Goal: Information Seeking & Learning: Learn about a topic

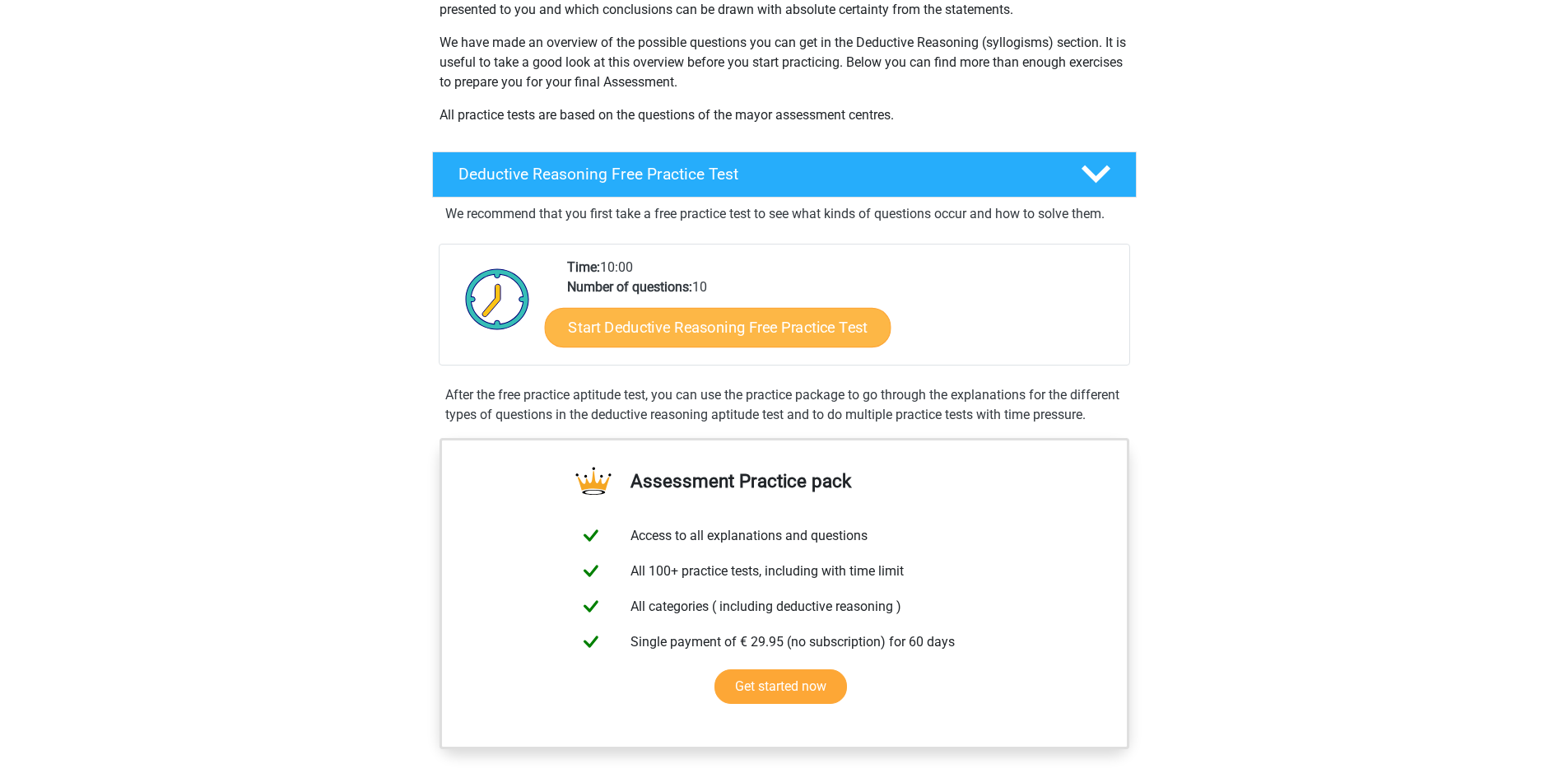
scroll to position [247, 0]
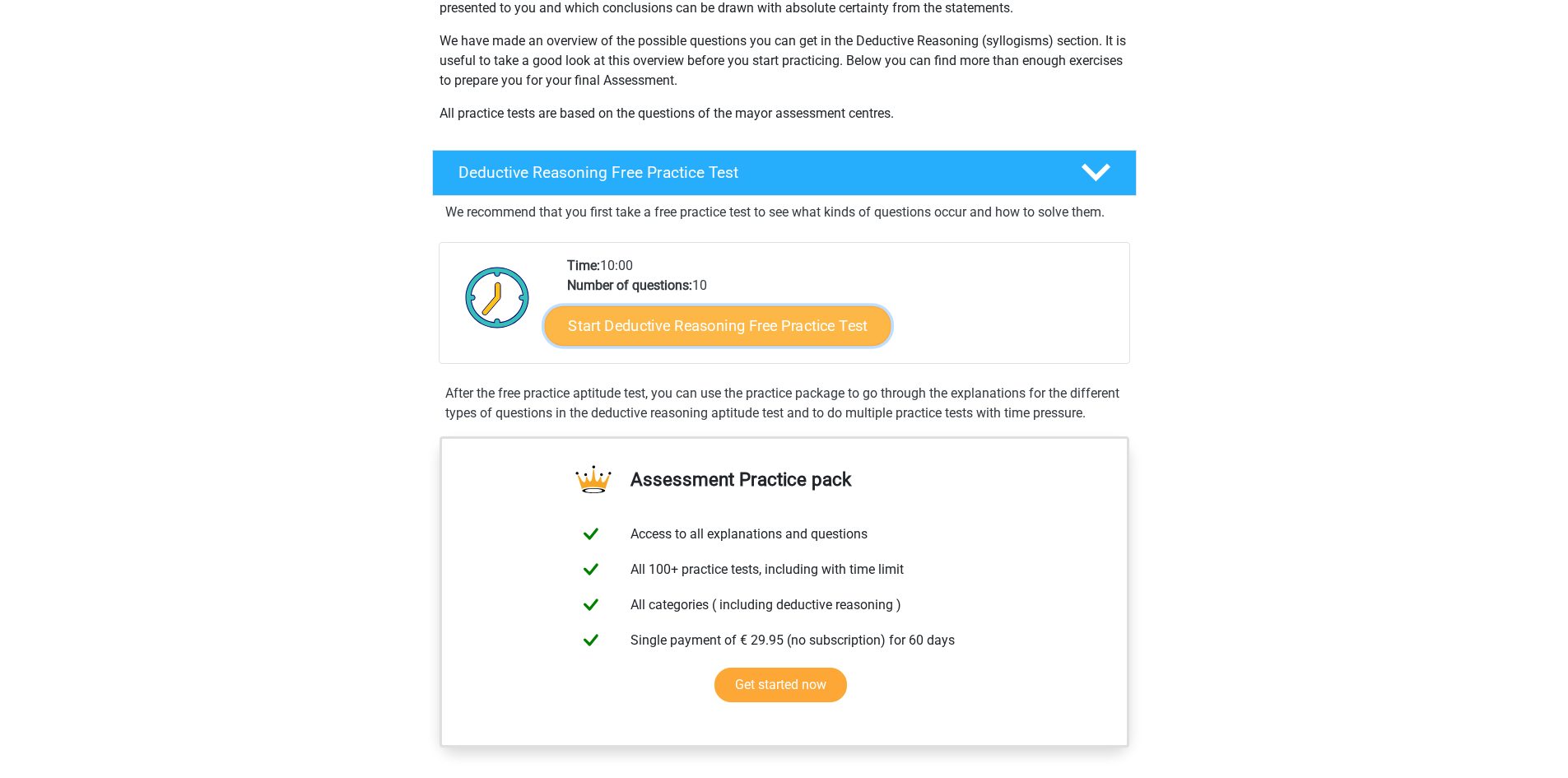
click at [728, 327] on link "Start Deductive Reasoning Free Practice Test" at bounding box center [718, 325] width 347 height 39
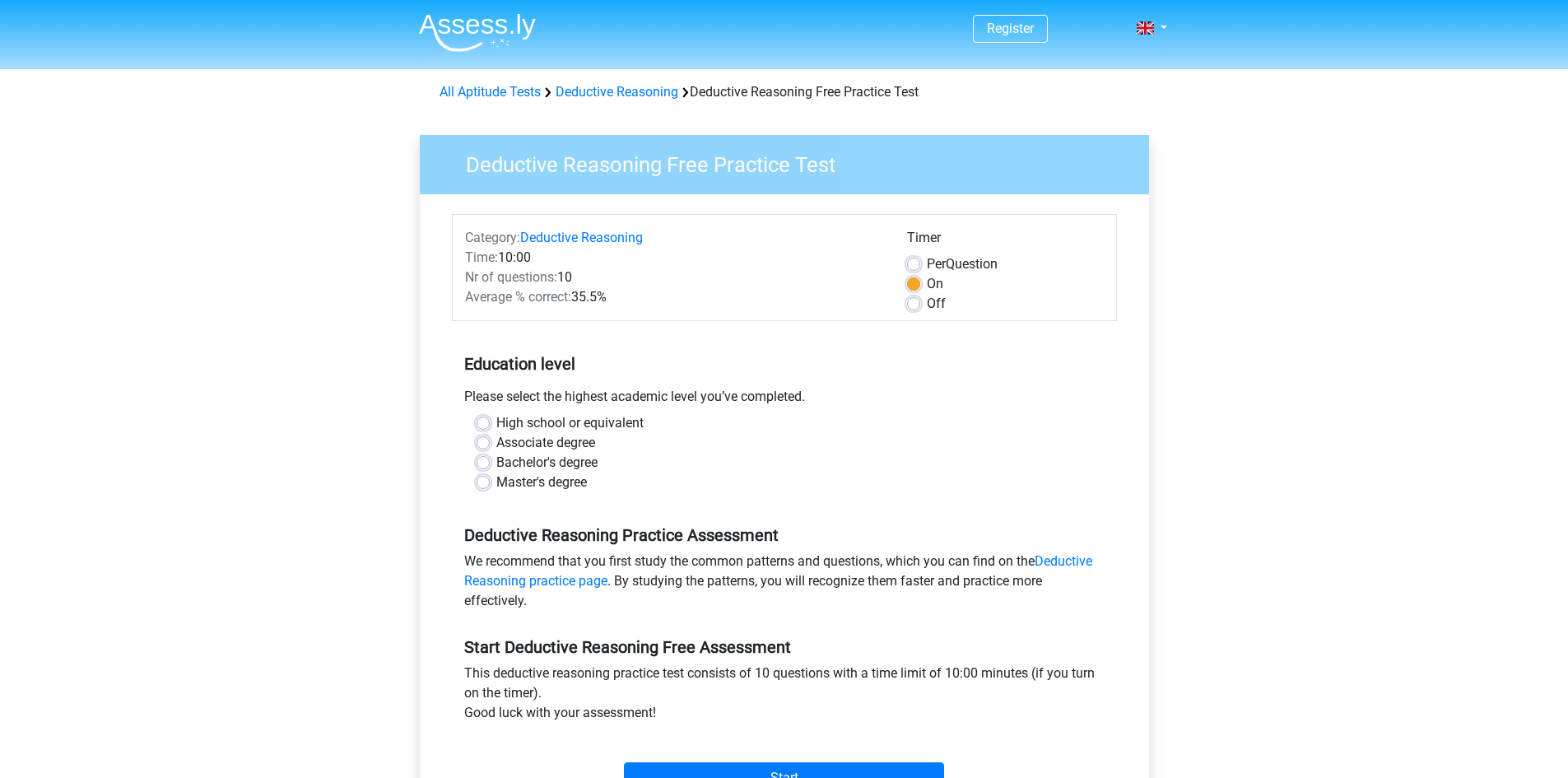
click at [497, 462] on label "Bachelor's degree" at bounding box center [547, 462] width 102 height 20
click at [482, 462] on input "Bachelor's degree" at bounding box center [483, 461] width 13 height 17
radio input "true"
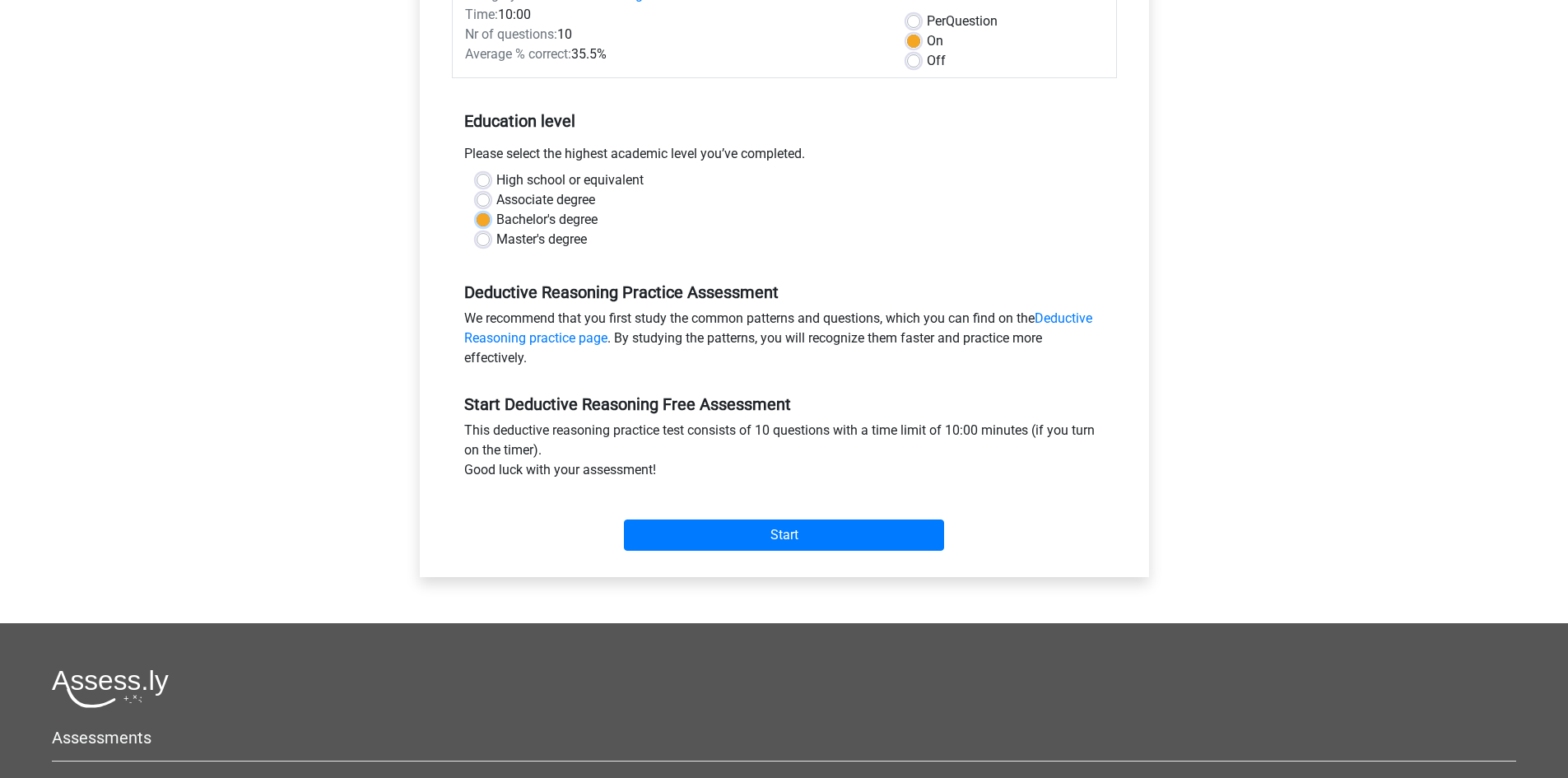
scroll to position [247, 0]
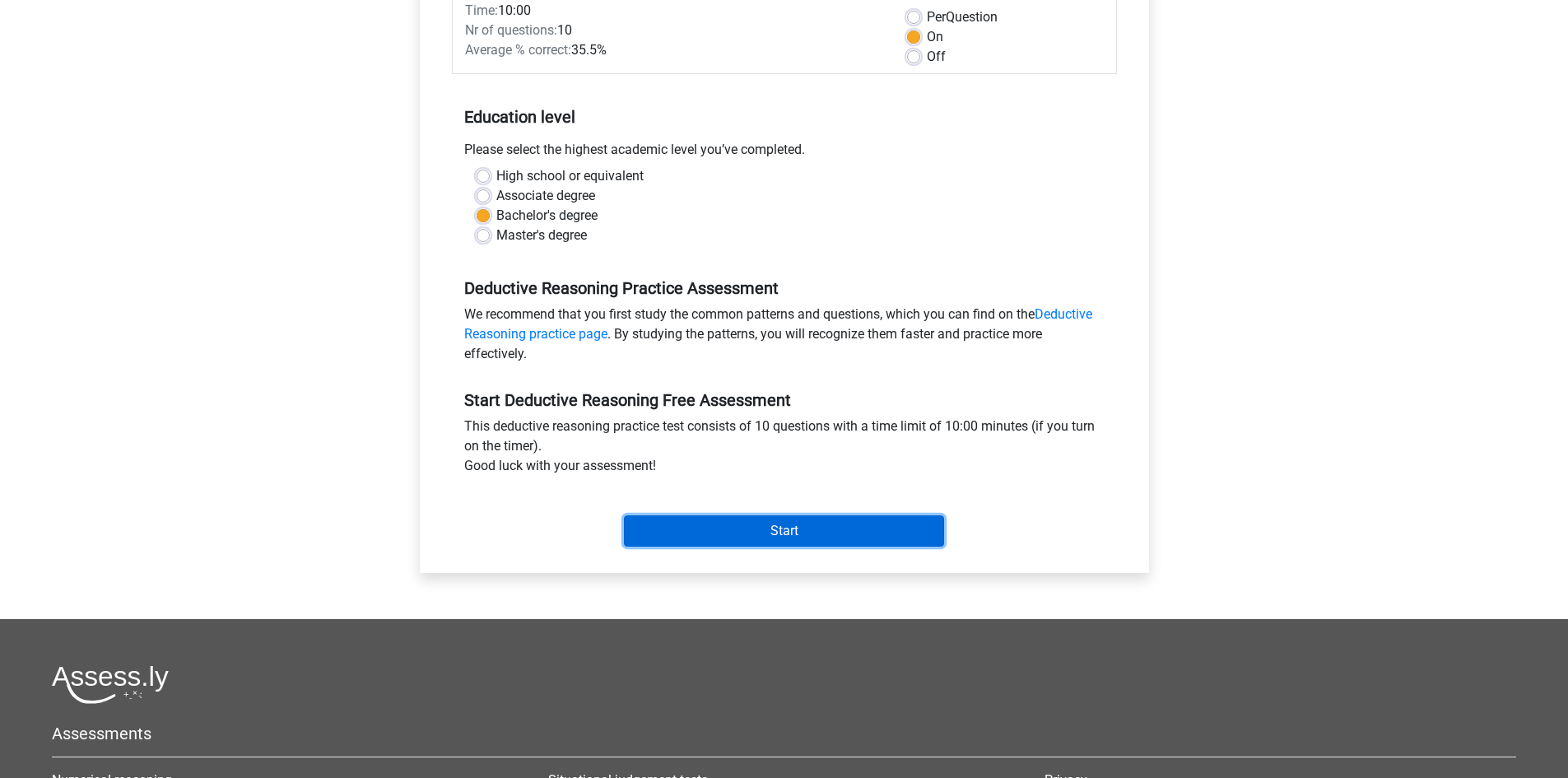
click at [682, 525] on input "Start" at bounding box center [784, 531] width 321 height 32
